Goal: Transaction & Acquisition: Obtain resource

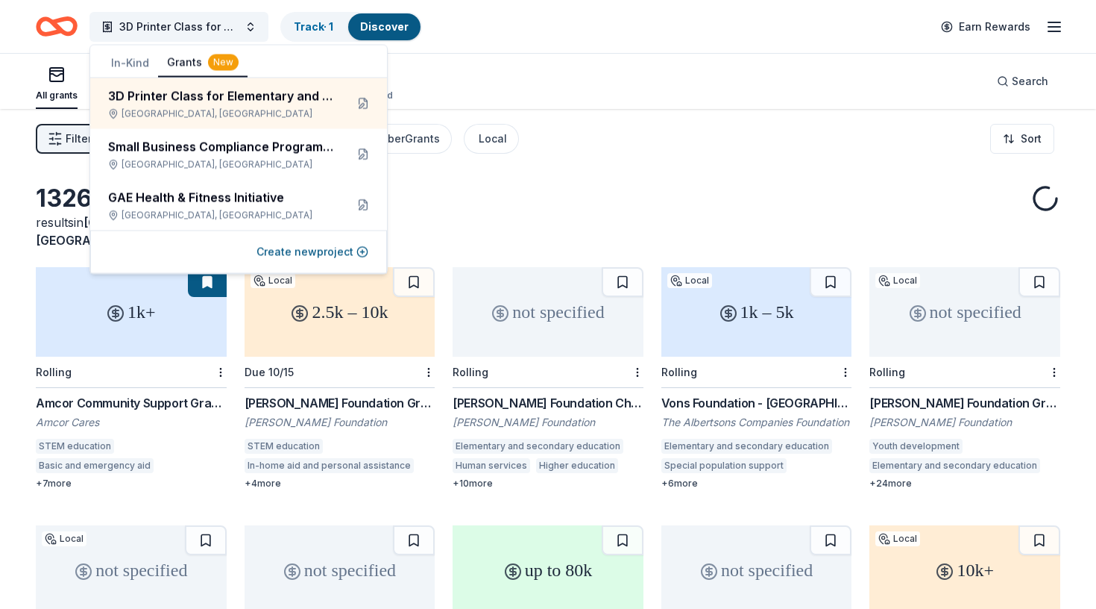
click at [192, 394] on div "Amcor Community Support Grants" at bounding box center [131, 403] width 191 height 18
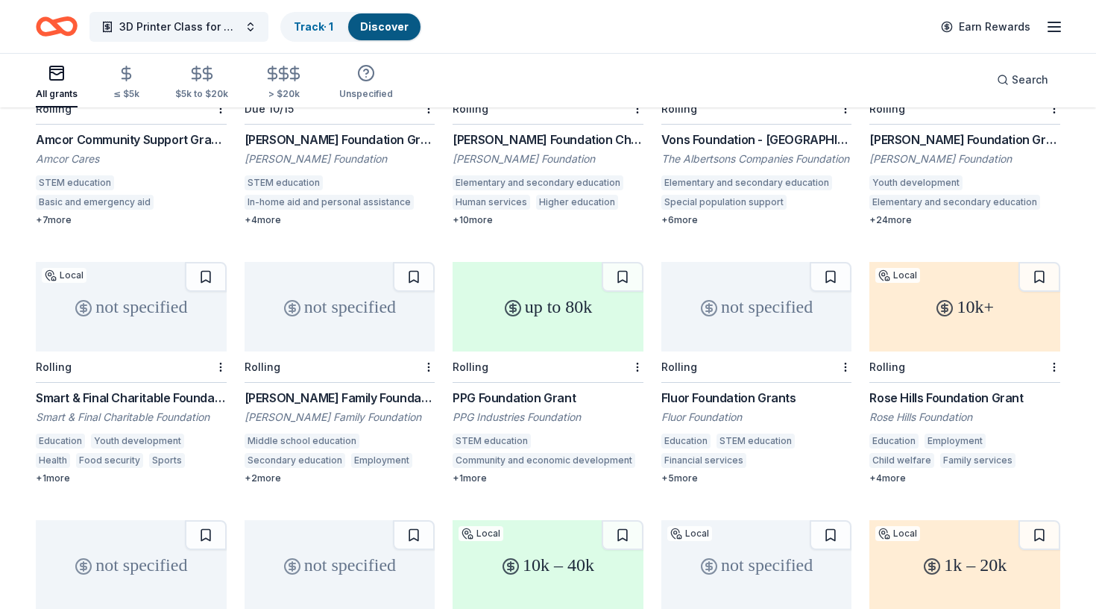
scroll to position [264, 0]
click at [347, 388] on div "[PERSON_NAME] Family Foundation Grant" at bounding box center [340, 397] width 191 height 18
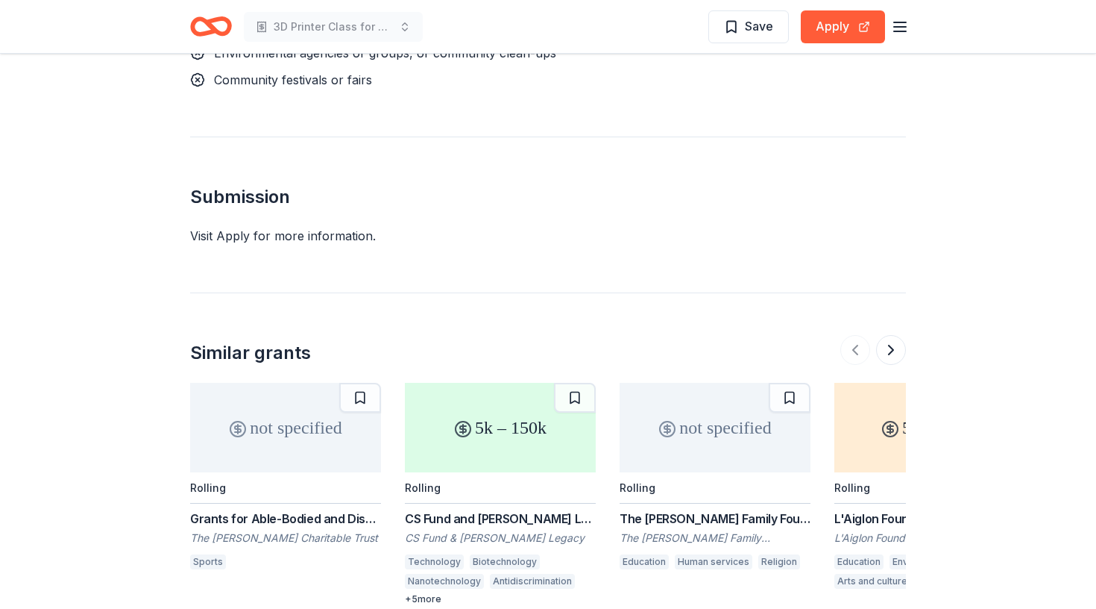
scroll to position [1409, 0]
click at [232, 237] on div "Visit Apply for more information." at bounding box center [548, 237] width 716 height 18
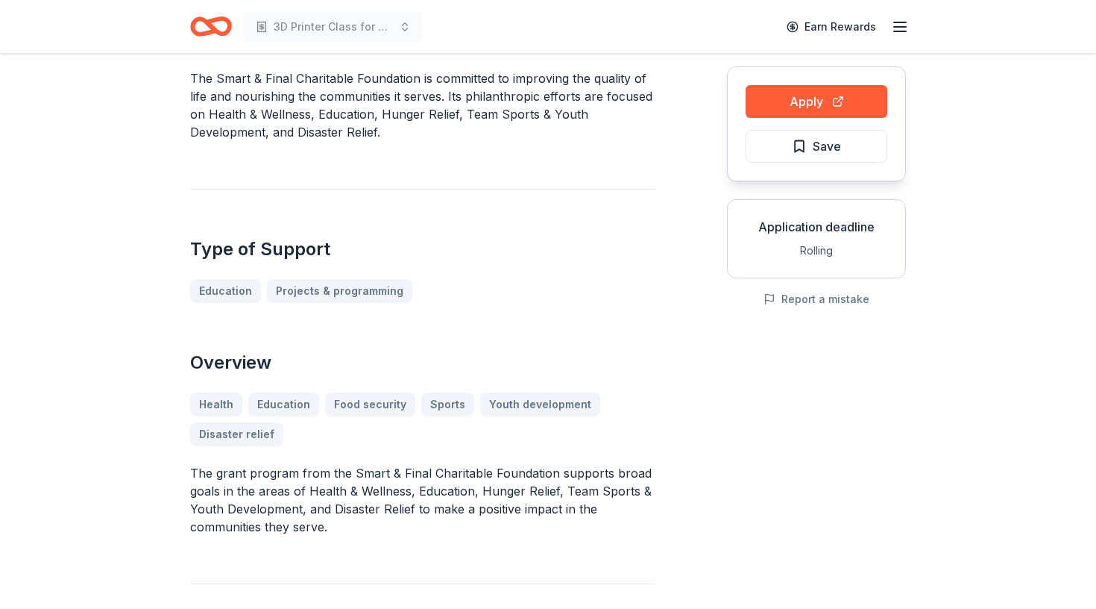
scroll to position [0, 0]
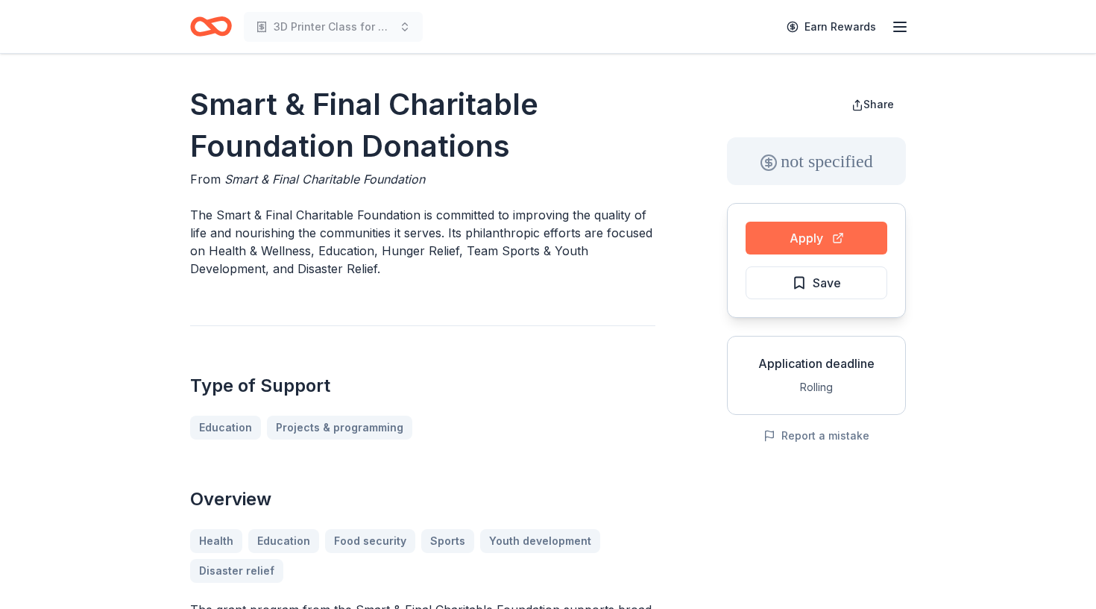
click at [843, 248] on button "Apply" at bounding box center [817, 237] width 142 height 33
